Goal: Obtain resource: Download file/media

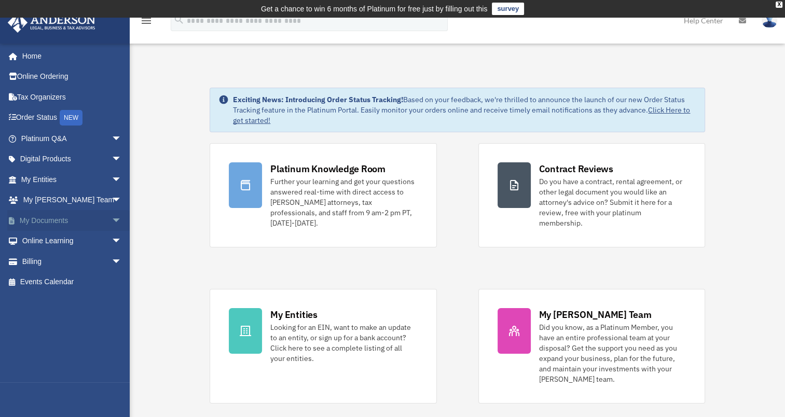
click at [85, 221] on link "My Documents arrow_drop_down" at bounding box center [72, 220] width 130 height 21
click at [111, 218] on span "arrow_drop_down" at bounding box center [121, 220] width 21 height 21
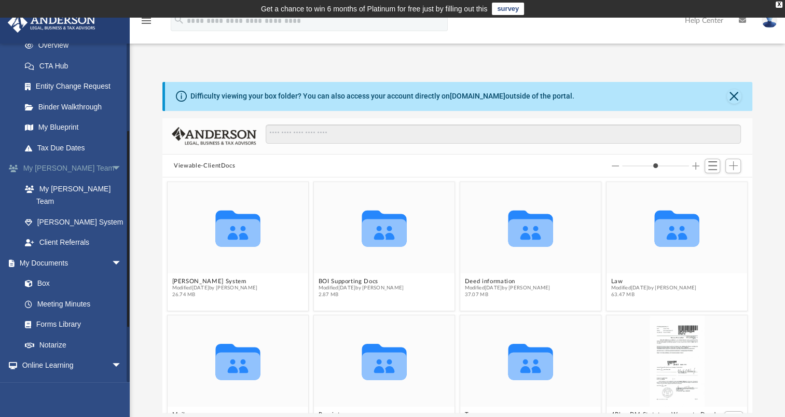
scroll to position [207, 0]
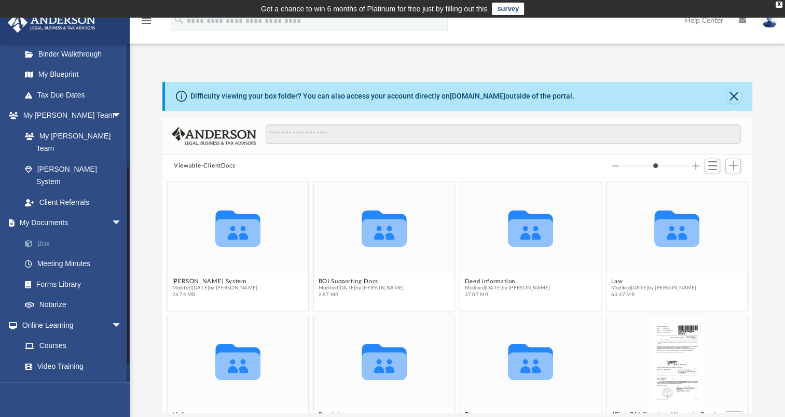
click at [43, 233] on link "Box" at bounding box center [76, 243] width 123 height 21
click at [42, 233] on link "Box" at bounding box center [76, 243] width 123 height 21
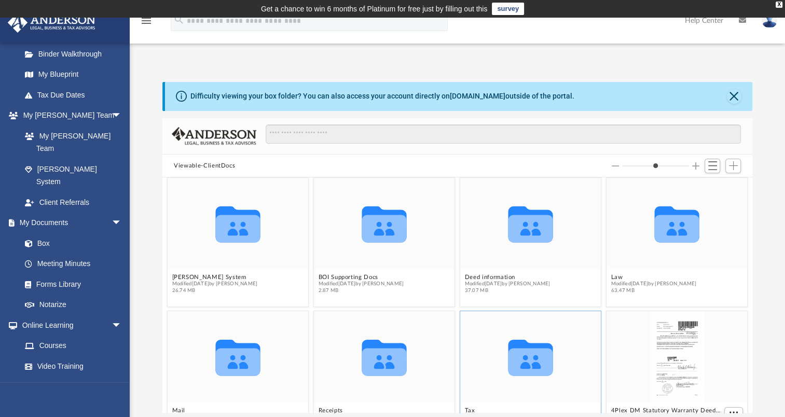
scroll to position [0, 0]
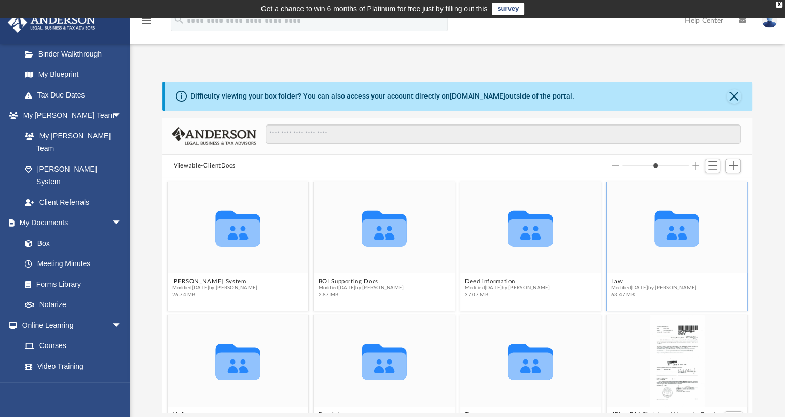
click at [671, 232] on icon "grid" at bounding box center [676, 232] width 45 height 27
drag, startPoint x: 671, startPoint y: 232, endPoint x: 605, endPoint y: 282, distance: 83.0
click at [611, 282] on button "Law" at bounding box center [654, 281] width 86 height 7
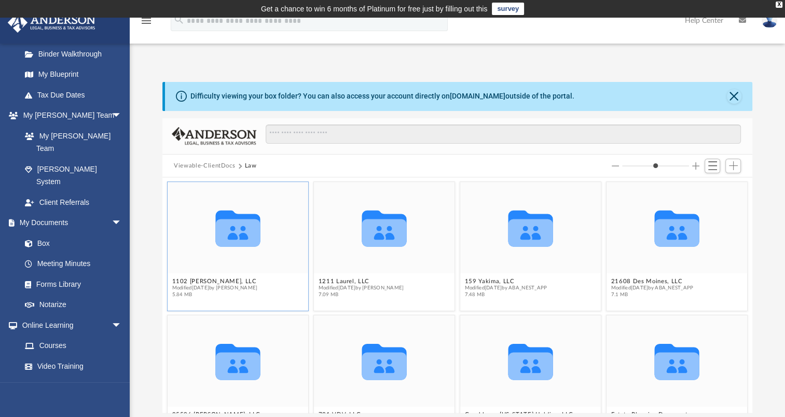
click at [224, 234] on icon "grid" at bounding box center [238, 232] width 45 height 27
drag, startPoint x: 224, startPoint y: 234, endPoint x: 189, endPoint y: 281, distance: 58.5
click at [189, 281] on button "1102 Guiberson, LLC" at bounding box center [215, 281] width 86 height 7
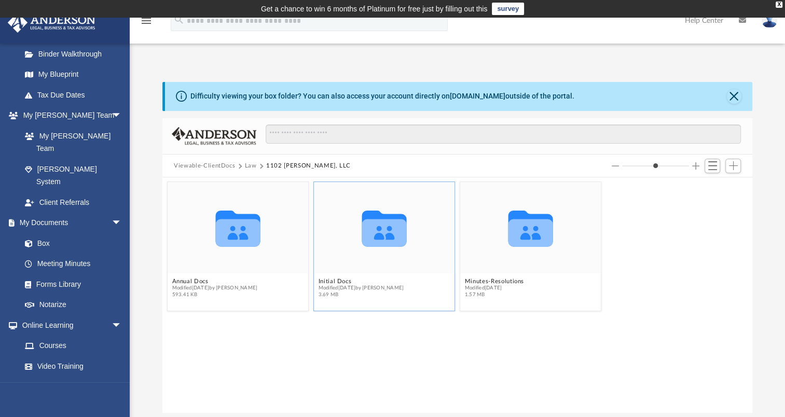
click at [382, 234] on icon "grid" at bounding box center [384, 229] width 45 height 36
drag, startPoint x: 382, startPoint y: 234, endPoint x: 331, endPoint y: 281, distance: 69.0
click at [331, 281] on button "Initial Docs" at bounding box center [361, 281] width 86 height 7
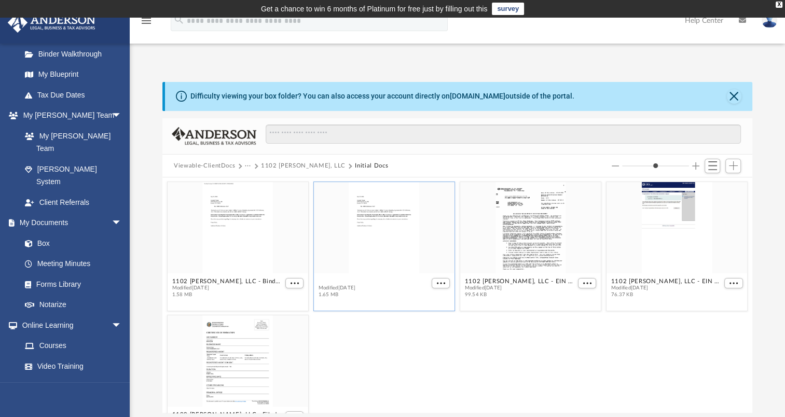
click at [327, 283] on button "1102 [PERSON_NAME], LLC - Binder Documents.pdf" at bounding box center [373, 281] width 111 height 7
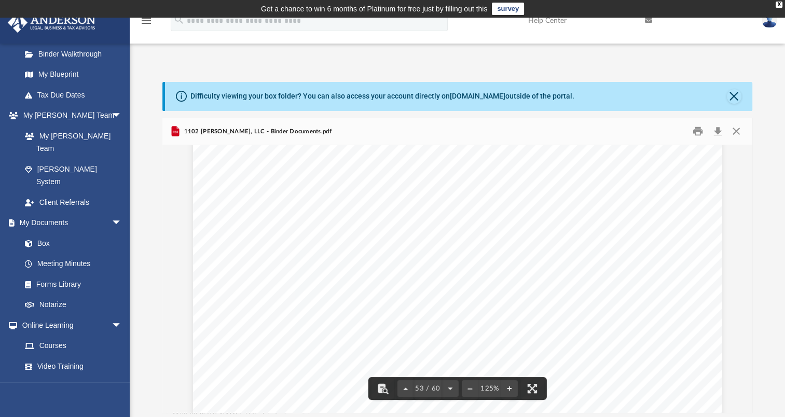
scroll to position [36517, 0]
click at [732, 95] on button "Close" at bounding box center [733, 96] width 15 height 15
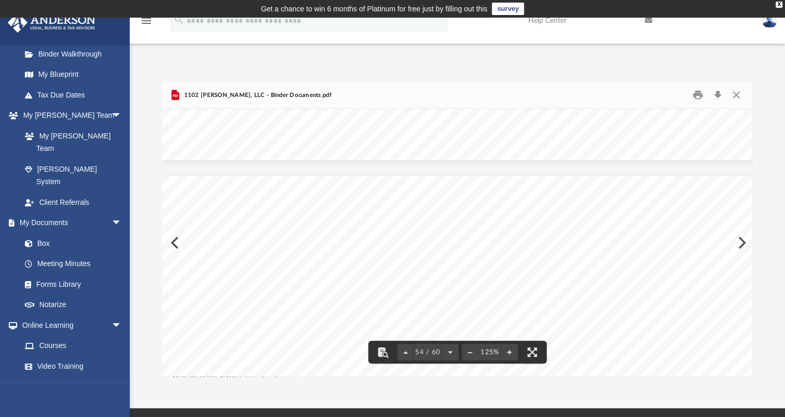
scroll to position [37450, 0]
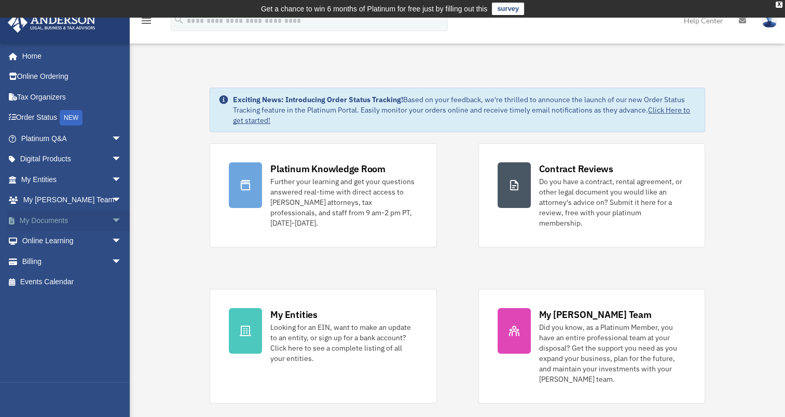
click at [29, 220] on link "My Documents arrow_drop_down" at bounding box center [72, 220] width 130 height 21
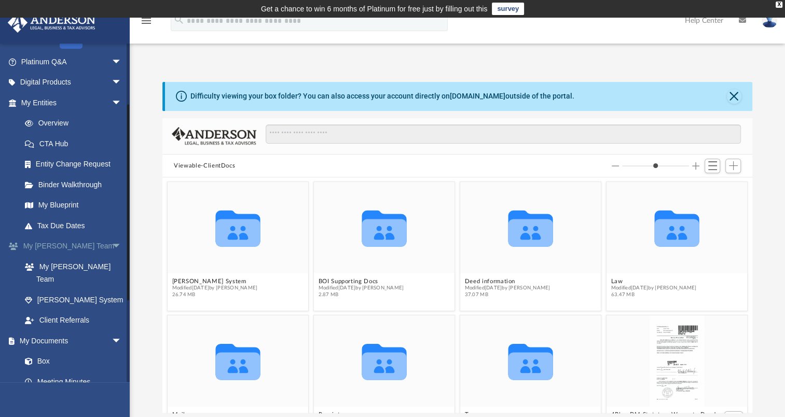
scroll to position [104, 0]
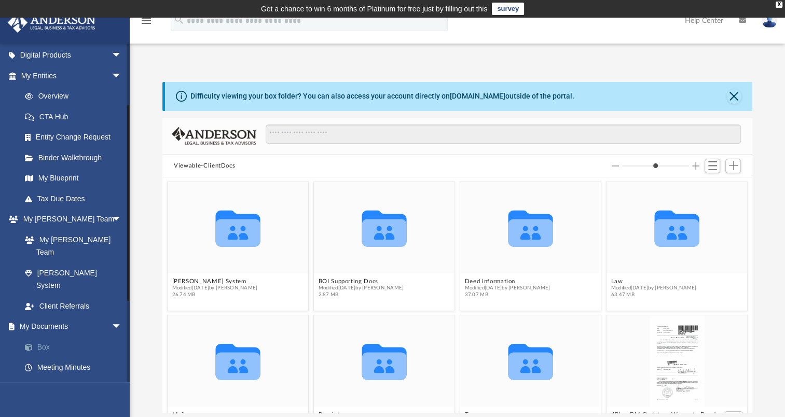
click at [44, 337] on link "Box" at bounding box center [76, 347] width 123 height 21
click at [43, 337] on link "Box" at bounding box center [76, 347] width 123 height 21
click at [44, 337] on link "Box" at bounding box center [76, 347] width 123 height 21
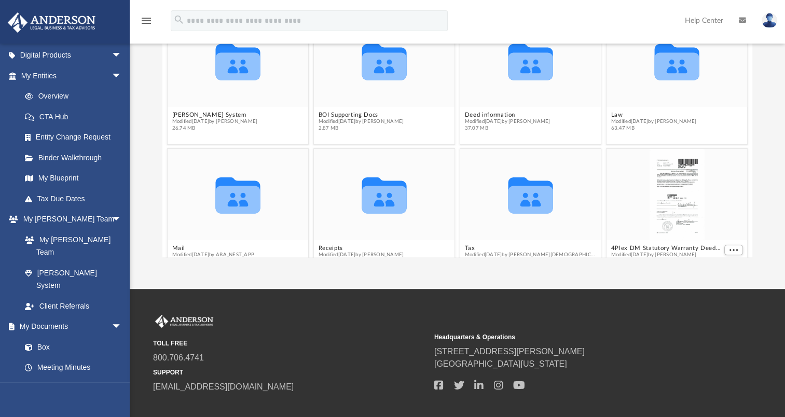
scroll to position [0, 0]
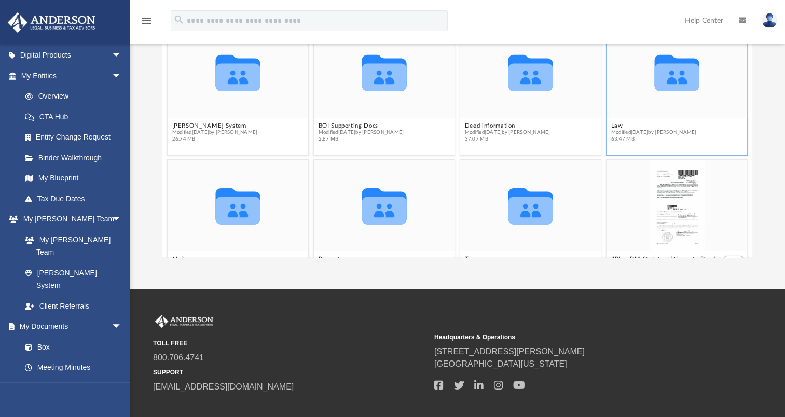
click at [620, 129] on span "Modified Fri Jul 11 2025 by Seth Blomquist" at bounding box center [654, 132] width 86 height 7
click at [611, 124] on button "Law" at bounding box center [654, 125] width 86 height 7
click at [231, 83] on icon "grid" at bounding box center [238, 73] width 45 height 36
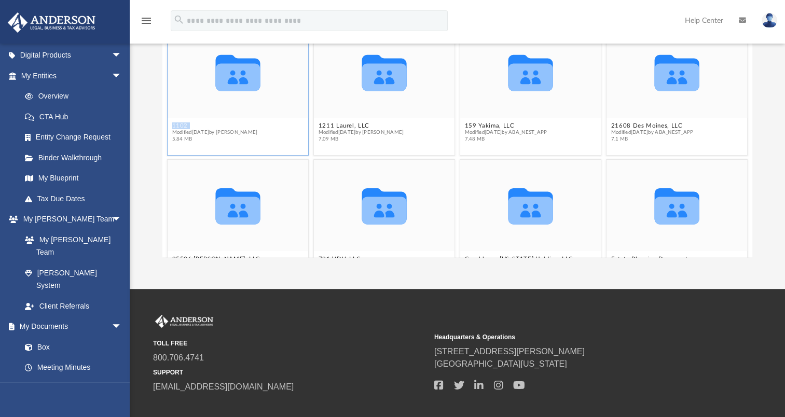
drag, startPoint x: 231, startPoint y: 83, endPoint x: 181, endPoint y: 124, distance: 64.8
click at [181, 124] on button "1102 [PERSON_NAME], LLC" at bounding box center [215, 125] width 86 height 7
click at [181, 125] on button "1102 [PERSON_NAME], LLC" at bounding box center [215, 125] width 86 height 7
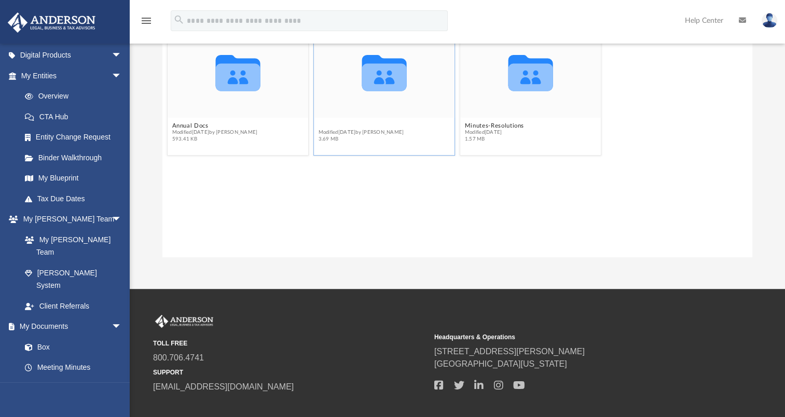
click at [323, 125] on button "Initial Docs" at bounding box center [361, 125] width 86 height 7
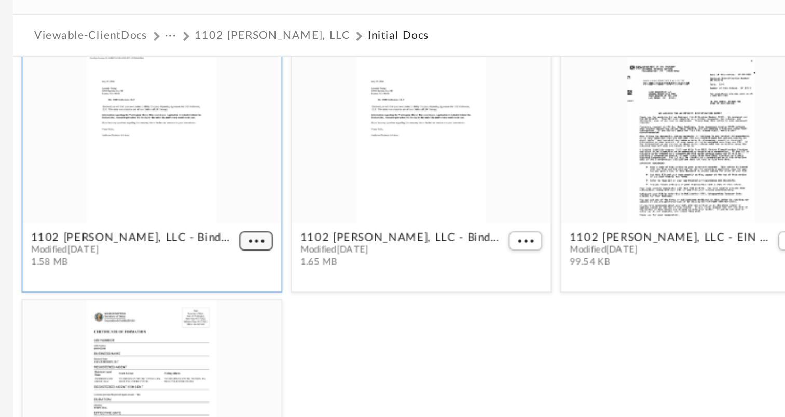
click at [292, 277] on span "More options" at bounding box center [294, 277] width 8 height 5
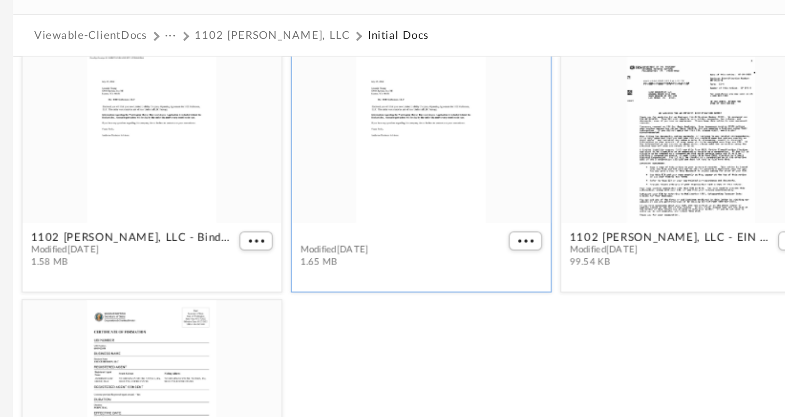
click at [381, 274] on button "1102 [PERSON_NAME], LLC - Binder Documents.pdf" at bounding box center [373, 275] width 111 height 7
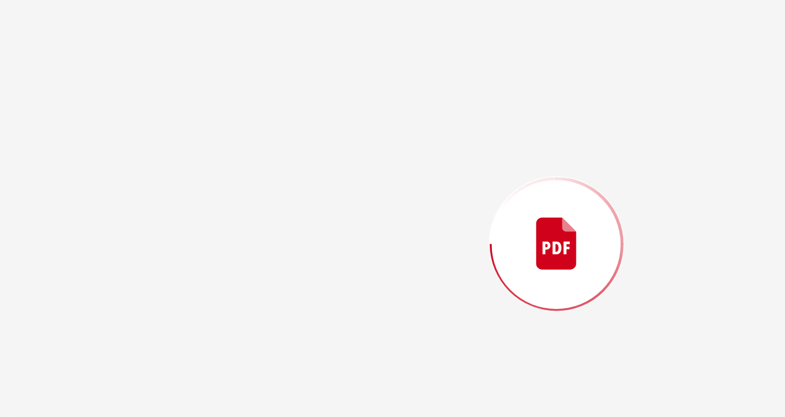
click at [381, 274] on div "Preview" at bounding box center [457, 279] width 590 height 268
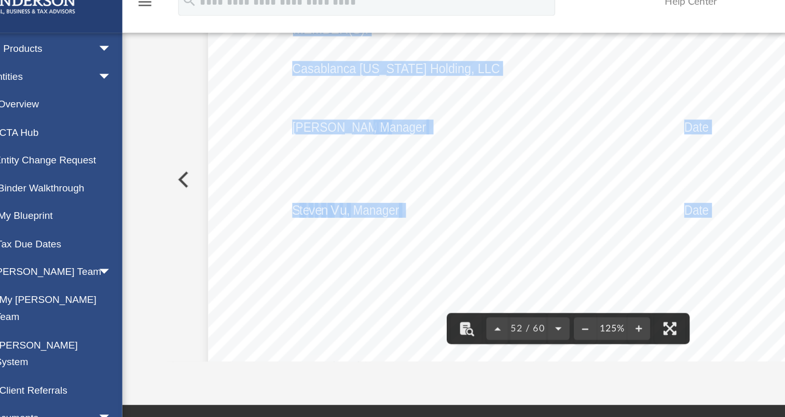
scroll to position [36024, 0]
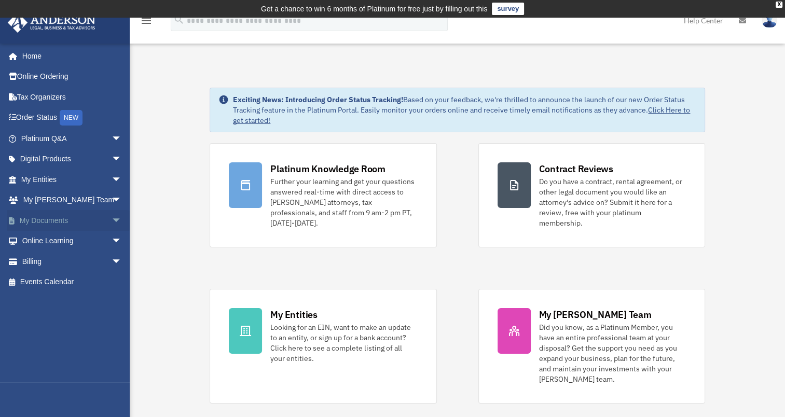
click at [52, 224] on link "My Documents arrow_drop_down" at bounding box center [72, 220] width 130 height 21
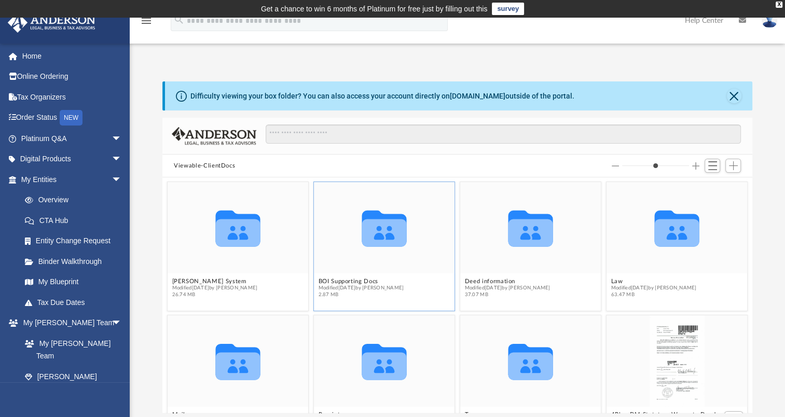
scroll to position [228, 581]
click at [613, 282] on button "Law" at bounding box center [654, 281] width 86 height 7
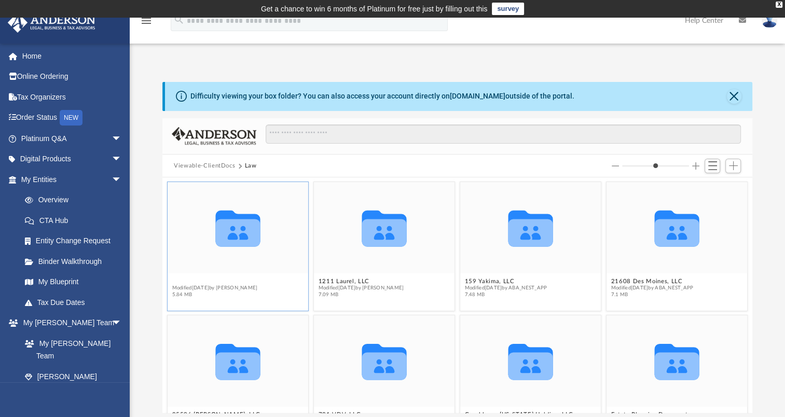
click at [199, 282] on button "1102 Guiberson, LLC" at bounding box center [215, 281] width 86 height 7
click at [199, 283] on button "1102 Guiberson, LLC" at bounding box center [215, 281] width 86 height 7
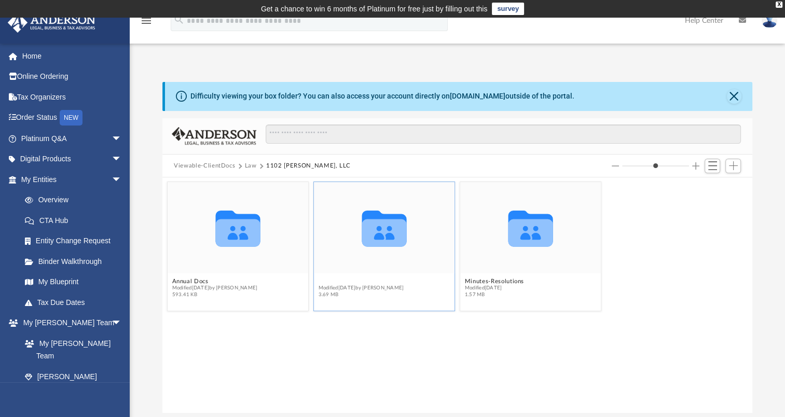
click at [332, 283] on button "Initial Docs" at bounding box center [361, 281] width 86 height 7
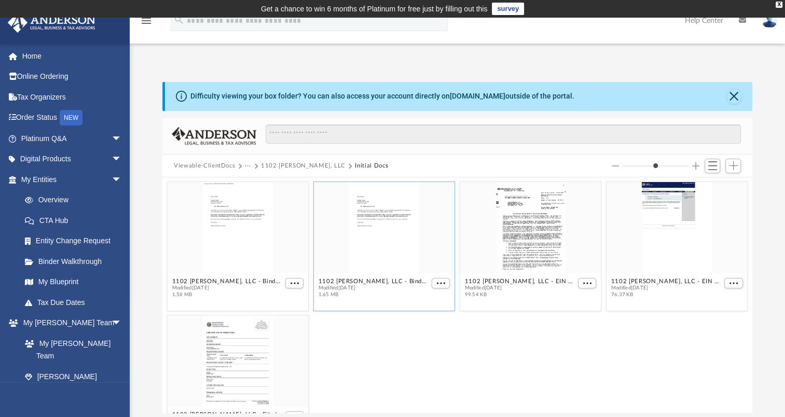
click at [387, 234] on div "grid" at bounding box center [384, 227] width 141 height 91
click at [358, 282] on button "1102 Guiberson, LLC - Binder Documents.pdf" at bounding box center [373, 281] width 111 height 7
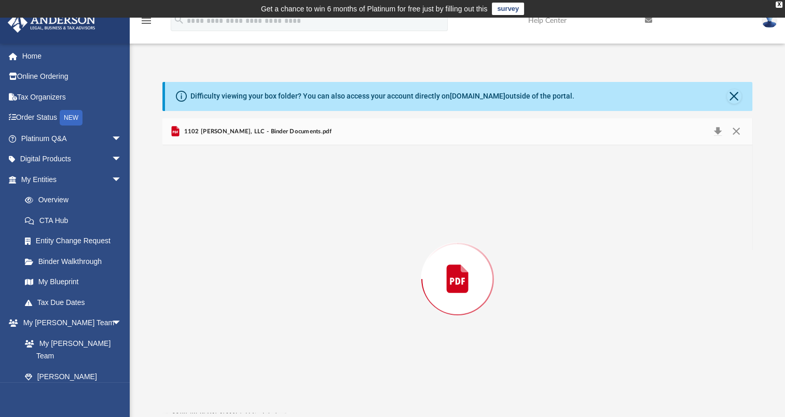
scroll to position [35702, 0]
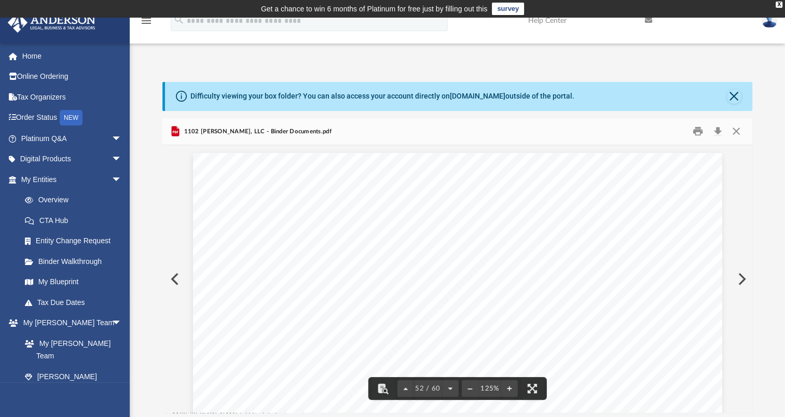
click at [751, 357] on div "Scroll to top vertical_align_top" at bounding box center [756, 362] width 22 height 22
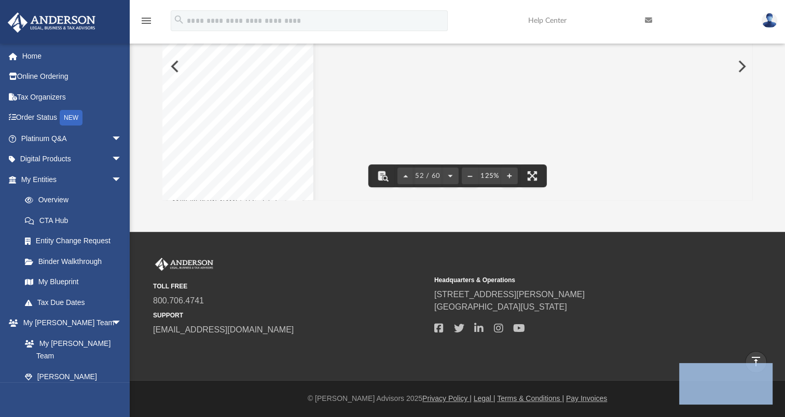
scroll to position [35702, 476]
drag, startPoint x: 751, startPoint y: 145, endPoint x: 741, endPoint y: 136, distance: 14.0
click at [742, 136] on div "O perating A greement of 1102 Guiberson, LLC Page 34 of 34 (e) Notices Unless o…" at bounding box center [457, 67] width 590 height 268
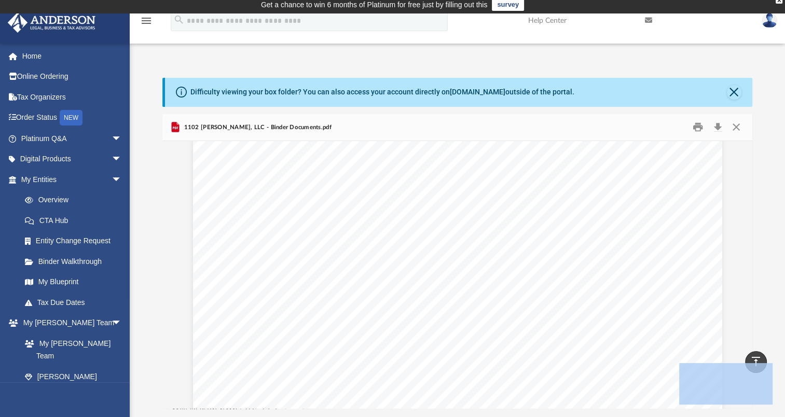
scroll to position [0, 0]
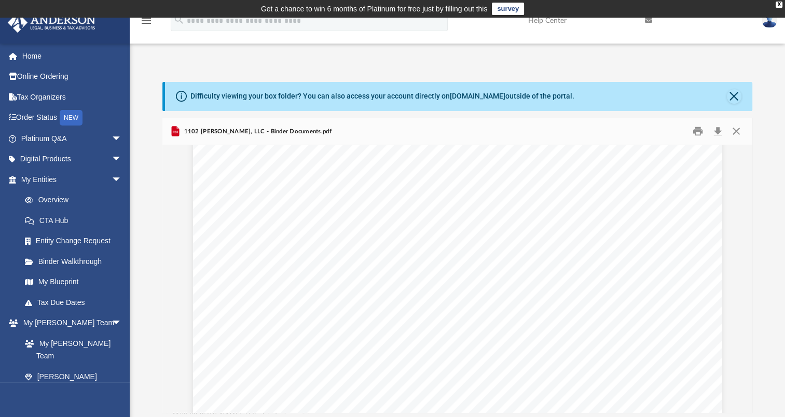
click at [256, 131] on span "1102 [PERSON_NAME], LLC - Binder Documents.pdf" at bounding box center [255, 131] width 149 height 9
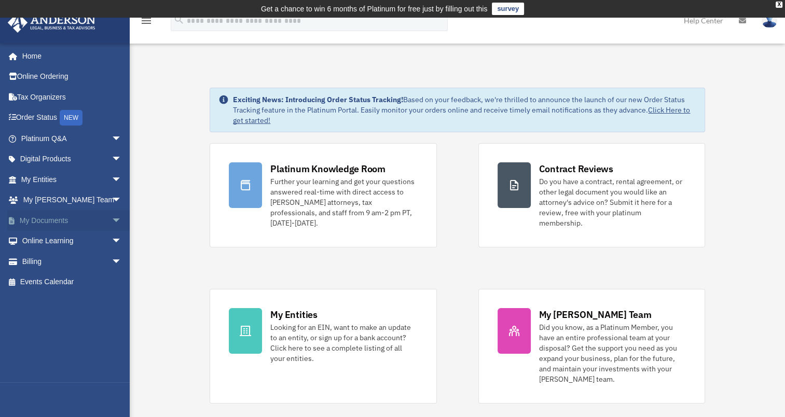
drag, startPoint x: 37, startPoint y: 222, endPoint x: 61, endPoint y: 227, distance: 24.2
click at [37, 222] on link "My Documents arrow_drop_down" at bounding box center [72, 220] width 130 height 21
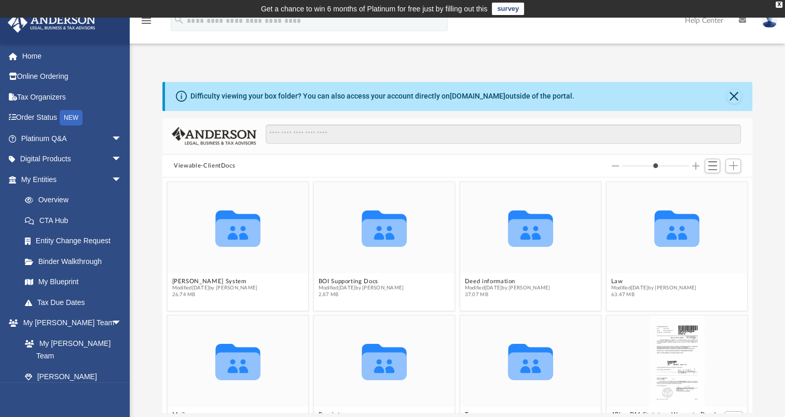
scroll to position [228, 581]
click at [611, 281] on button "Law" at bounding box center [654, 281] width 86 height 7
click at [673, 232] on icon "grid" at bounding box center [676, 232] width 45 height 27
click at [672, 231] on icon "grid" at bounding box center [676, 232] width 45 height 27
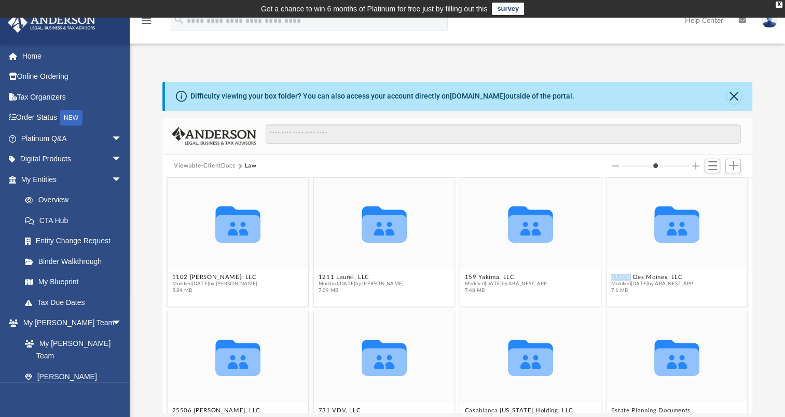
scroll to position [0, 0]
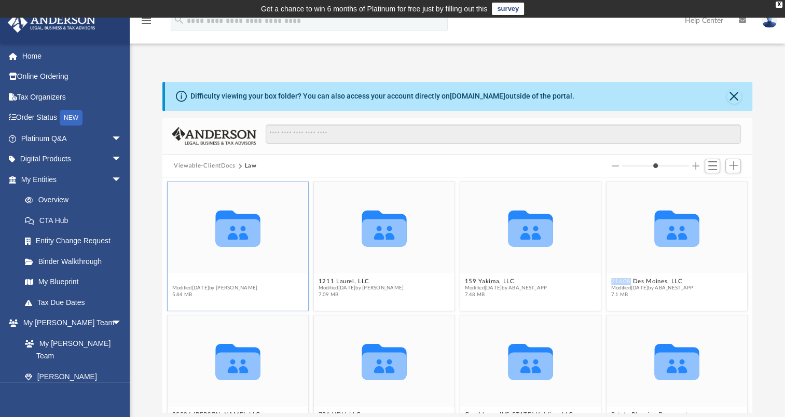
click at [206, 282] on button "1102 [PERSON_NAME], LLC" at bounding box center [215, 281] width 86 height 7
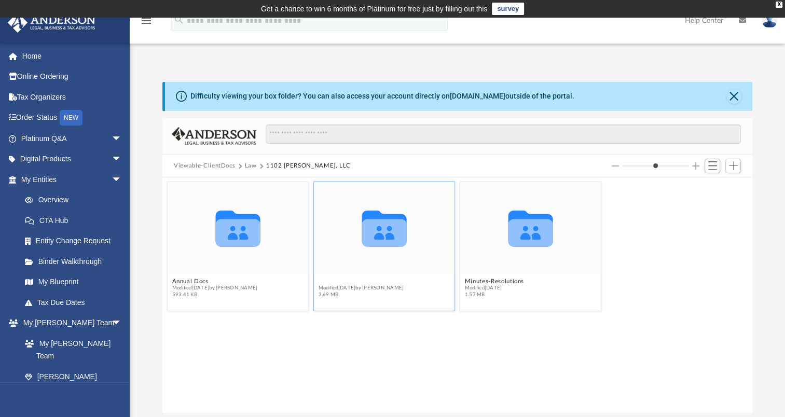
drag, startPoint x: 206, startPoint y: 282, endPoint x: 334, endPoint y: 283, distance: 128.6
click at [334, 283] on button "Initial Docs" at bounding box center [361, 281] width 86 height 7
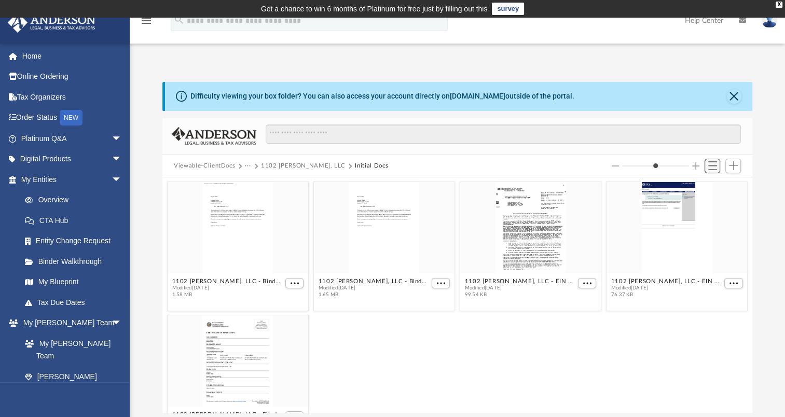
click at [717, 161] on button "Switch to List View" at bounding box center [712, 166] width 16 height 15
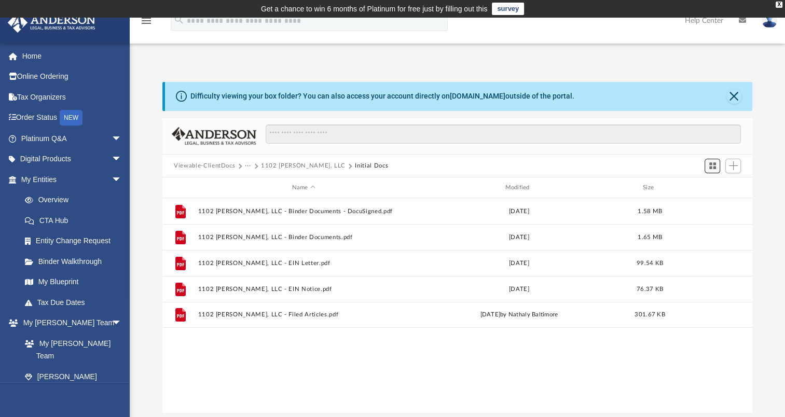
scroll to position [228, 581]
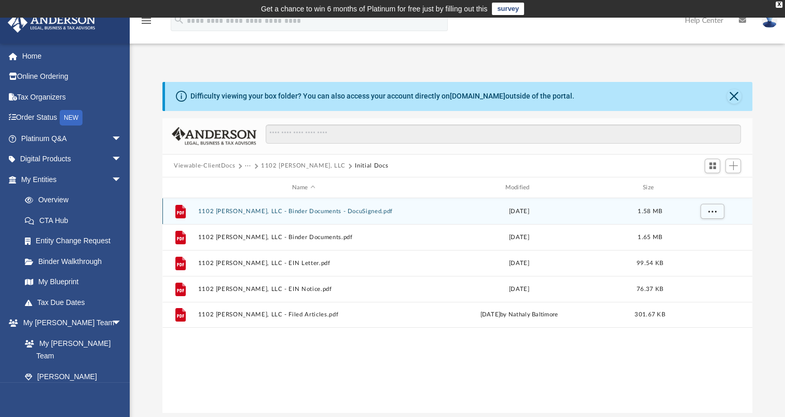
click at [286, 212] on button "1102 Guiberson, LLC - Binder Documents - DocuSigned.pdf" at bounding box center [303, 211] width 211 height 7
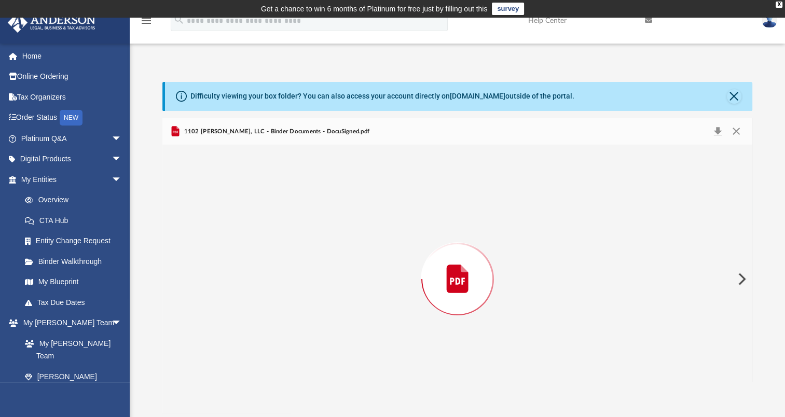
click at [286, 212] on div "Preview" at bounding box center [457, 279] width 590 height 268
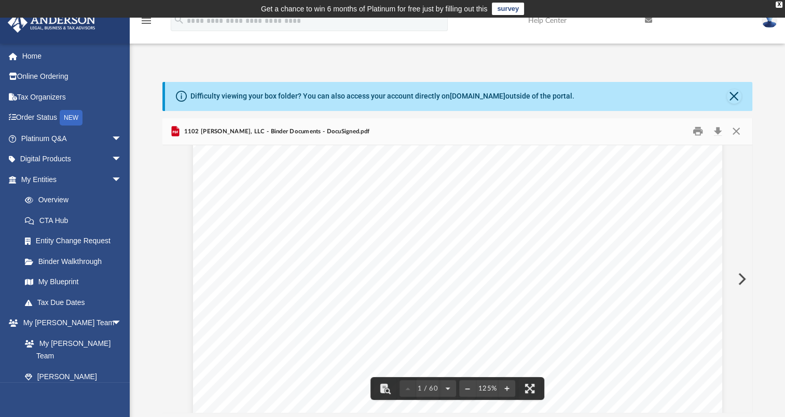
scroll to position [0, 0]
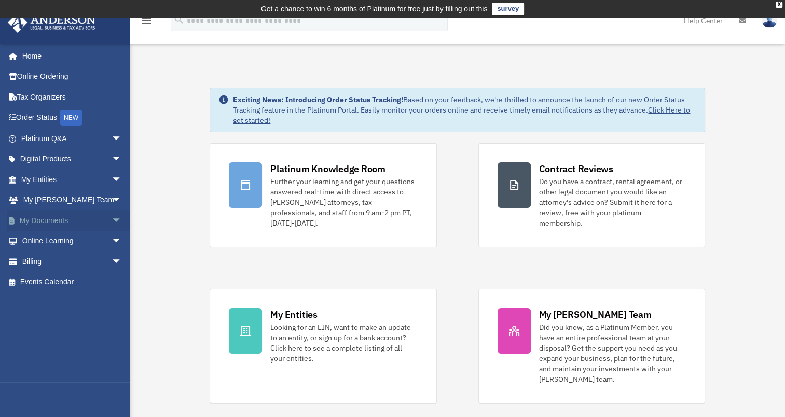
click at [111, 221] on span "arrow_drop_down" at bounding box center [121, 220] width 21 height 21
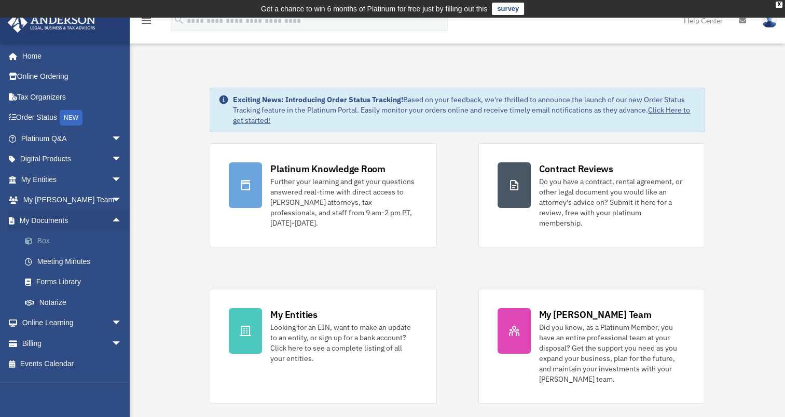
click at [47, 243] on link "Box" at bounding box center [76, 241] width 123 height 21
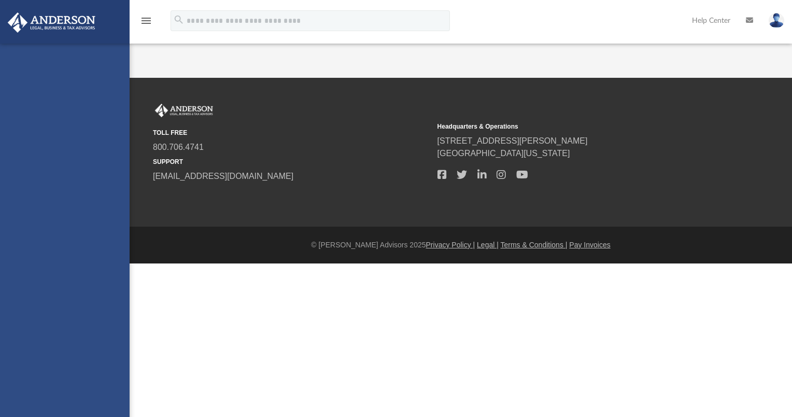
click at [46, 243] on div "[EMAIL_ADDRESS][DOMAIN_NAME] Sign Out [EMAIL_ADDRESS][DOMAIN_NAME] Home Online …" at bounding box center [65, 252] width 130 height 417
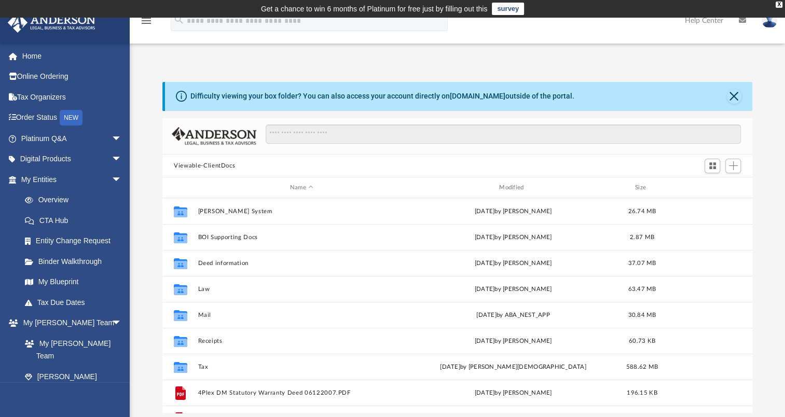
scroll to position [228, 581]
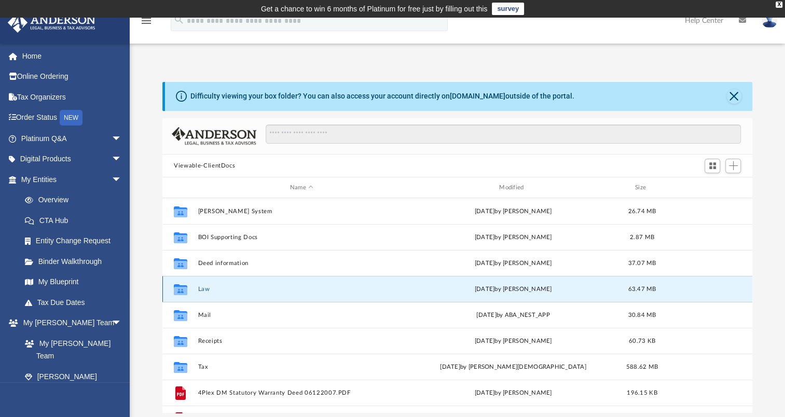
click at [205, 288] on button "Law" at bounding box center [301, 289] width 207 height 7
click at [204, 288] on button "Law" at bounding box center [301, 289] width 207 height 7
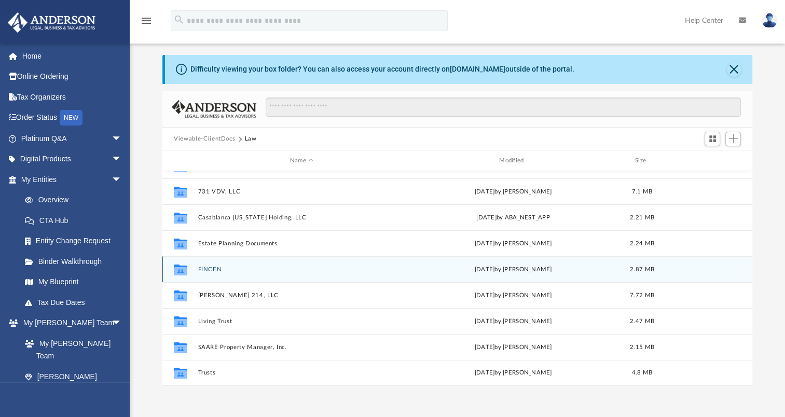
scroll to position [52, 0]
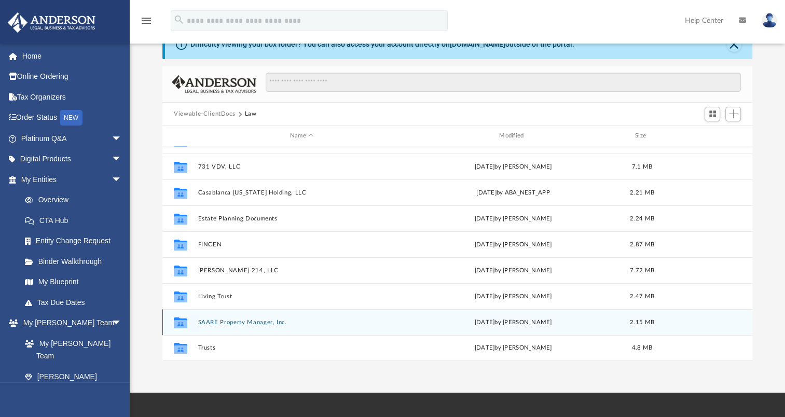
click at [181, 323] on icon "grid" at bounding box center [180, 324] width 13 height 8
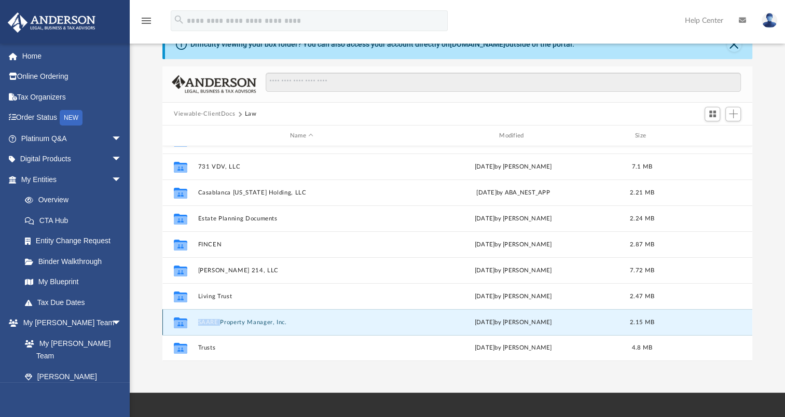
click at [181, 323] on icon "grid" at bounding box center [180, 324] width 13 height 8
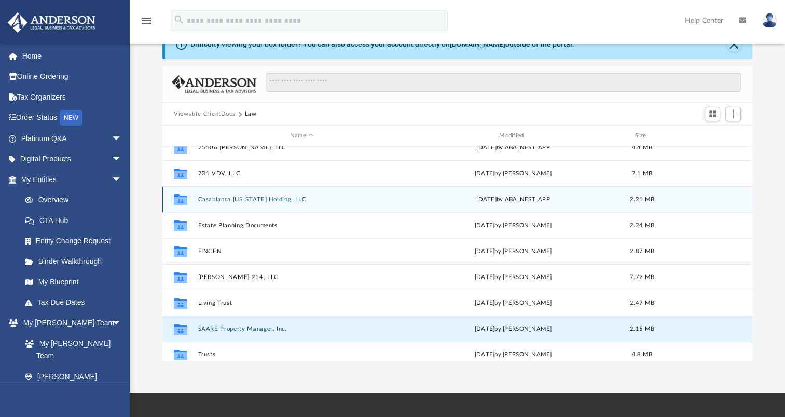
scroll to position [122, 0]
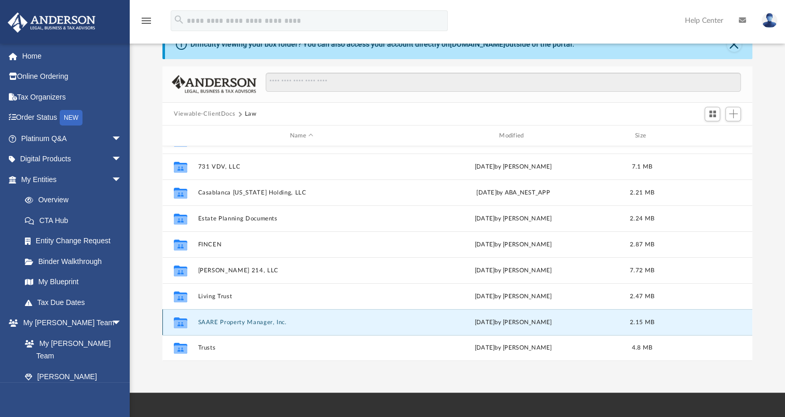
click at [180, 325] on icon "grid" at bounding box center [180, 322] width 13 height 11
click at [217, 320] on button "SAARE Property Manager, Inc." at bounding box center [301, 322] width 207 height 7
